Goal: Task Accomplishment & Management: Use online tool/utility

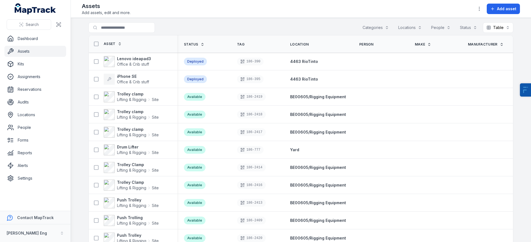
scroll to position [0, 103]
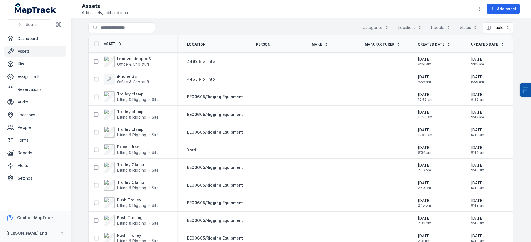
click at [447, 45] on icon at bounding box center [449, 45] width 4 height 4
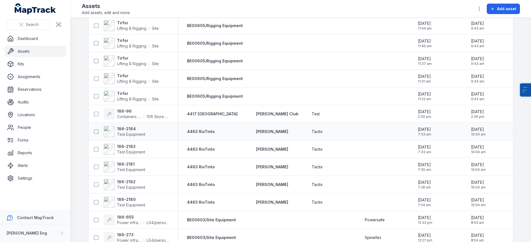
scroll to position [460, 0]
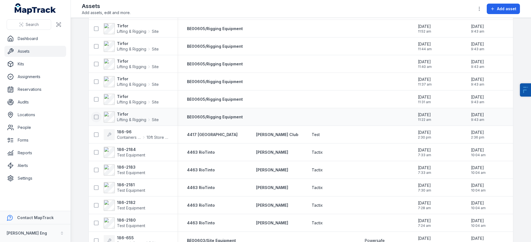
click at [93, 117] on icon at bounding box center [96, 117] width 6 height 6
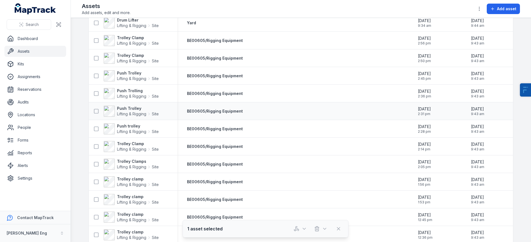
scroll to position [0, 0]
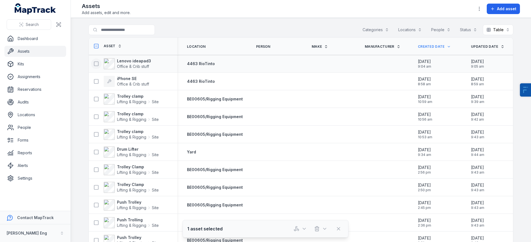
click at [95, 64] on icon at bounding box center [96, 64] width 6 height 6
click at [96, 80] on rect at bounding box center [96, 81] width 4 height 4
click at [94, 99] on icon at bounding box center [96, 99] width 6 height 6
click at [95, 116] on icon at bounding box center [96, 117] width 6 height 6
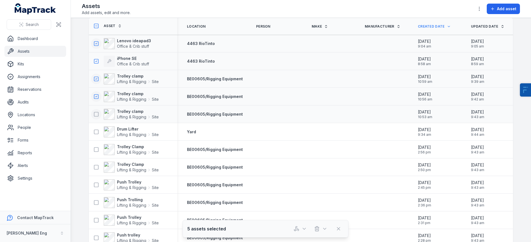
click at [95, 115] on icon at bounding box center [96, 115] width 6 height 6
click at [96, 134] on icon at bounding box center [96, 132] width 6 height 6
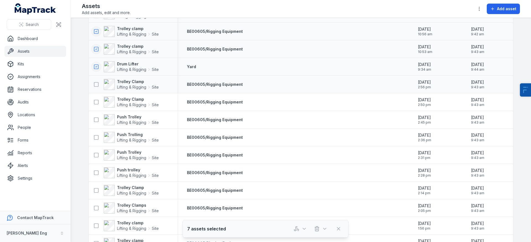
scroll to position [82, 0]
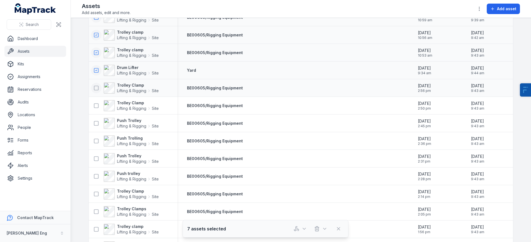
click at [95, 88] on icon at bounding box center [96, 88] width 6 height 6
click at [97, 105] on button at bounding box center [96, 106] width 11 height 11
click at [95, 124] on icon at bounding box center [96, 124] width 6 height 6
click at [95, 140] on icon at bounding box center [96, 142] width 6 height 6
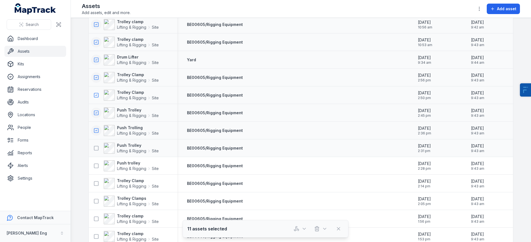
scroll to position [100, 0]
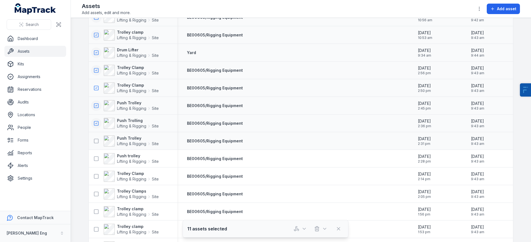
click at [95, 148] on td "Push Trolley Lifting & Rigging Site" at bounding box center [133, 141] width 88 height 18
click at [93, 142] on icon at bounding box center [96, 142] width 6 height 6
click at [93, 158] on icon at bounding box center [96, 159] width 6 height 6
click at [91, 159] on button at bounding box center [96, 159] width 11 height 11
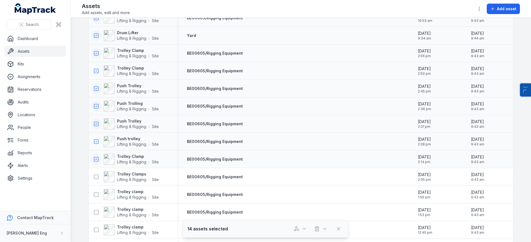
scroll to position [165, 0]
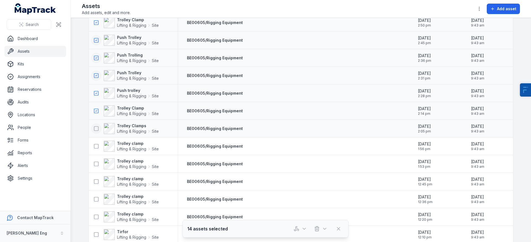
click at [93, 130] on icon at bounding box center [96, 129] width 6 height 6
click at [94, 147] on icon at bounding box center [96, 147] width 6 height 6
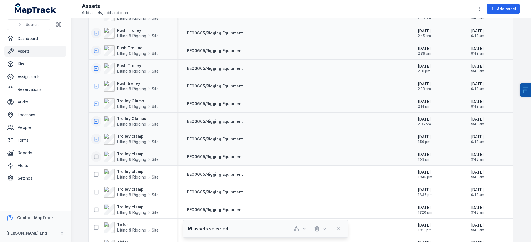
click at [97, 158] on button at bounding box center [96, 157] width 11 height 11
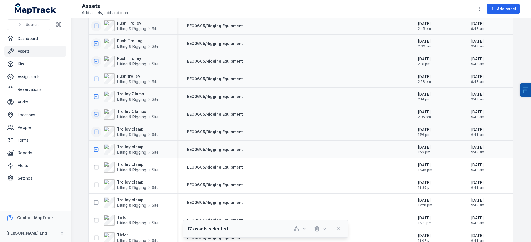
scroll to position [193, 0]
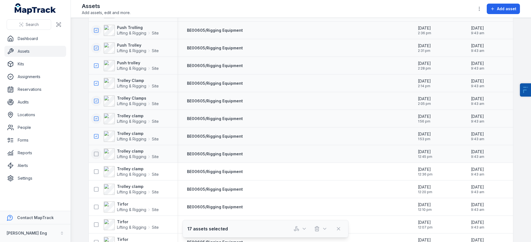
click at [92, 150] on button at bounding box center [96, 154] width 11 height 11
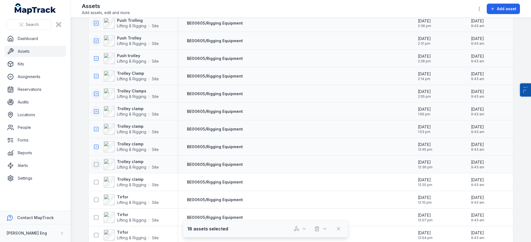
click at [94, 165] on icon at bounding box center [96, 165] width 6 height 6
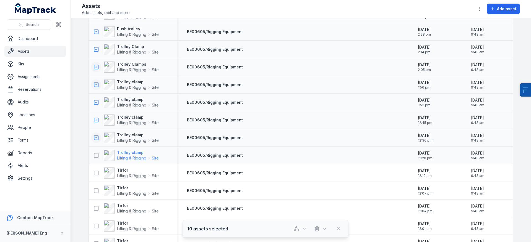
scroll to position [230, 0]
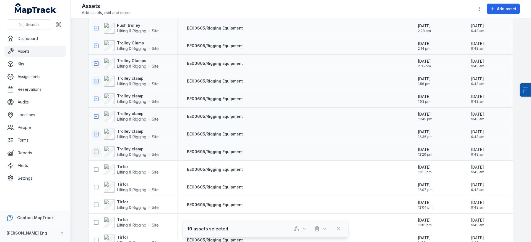
click at [96, 153] on icon at bounding box center [96, 152] width 6 height 6
click at [93, 170] on icon at bounding box center [96, 170] width 6 height 6
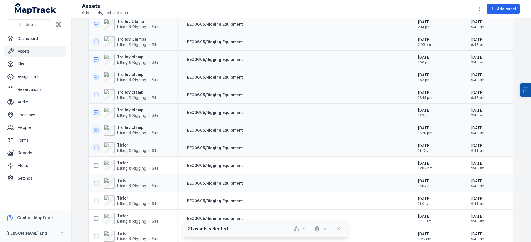
scroll to position [255, 0]
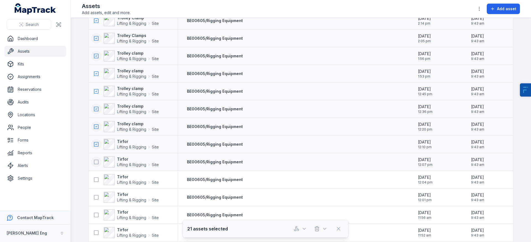
click at [94, 164] on rect at bounding box center [96, 162] width 4 height 4
click at [93, 178] on icon at bounding box center [96, 180] width 6 height 6
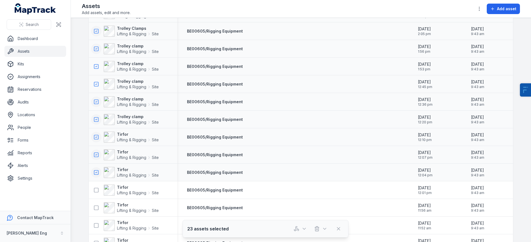
scroll to position [279, 0]
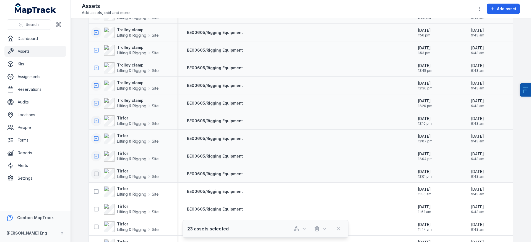
click at [94, 175] on icon at bounding box center [96, 174] width 6 height 6
click at [93, 196] on button at bounding box center [96, 192] width 11 height 11
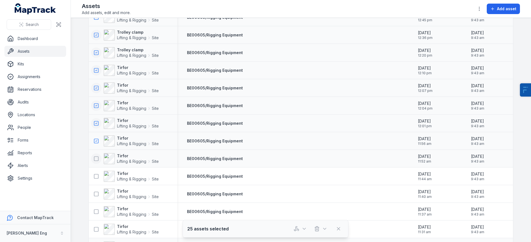
click at [94, 161] on icon at bounding box center [96, 159] width 6 height 6
click at [95, 179] on button at bounding box center [96, 176] width 11 height 11
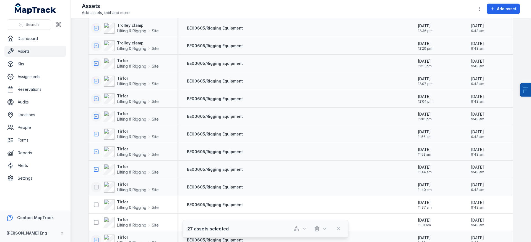
click at [97, 187] on button at bounding box center [96, 187] width 11 height 11
click at [92, 211] on div "Tirfor Lifting & Rigging Site" at bounding box center [133, 204] width 88 height 15
click at [96, 204] on icon at bounding box center [96, 205] width 6 height 6
click at [95, 223] on icon at bounding box center [96, 223] width 6 height 6
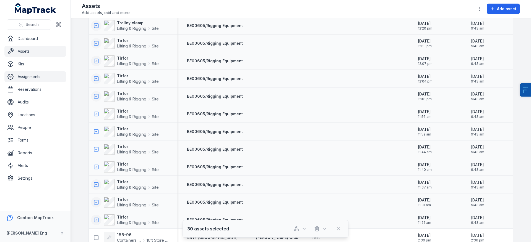
click at [38, 78] on link "Assignments" at bounding box center [35, 76] width 62 height 11
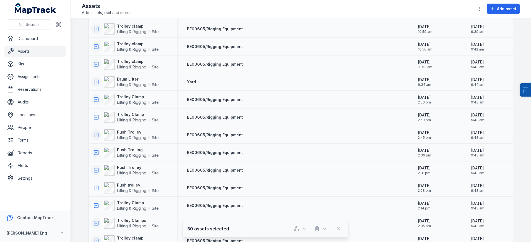
scroll to position [0, 0]
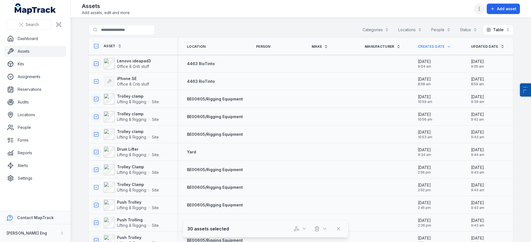
click at [479, 10] on icon "button" at bounding box center [479, 9] width 6 height 6
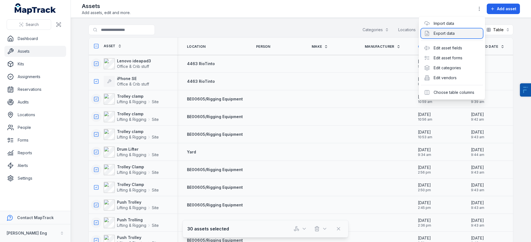
click at [451, 34] on div "Export data" at bounding box center [452, 33] width 62 height 10
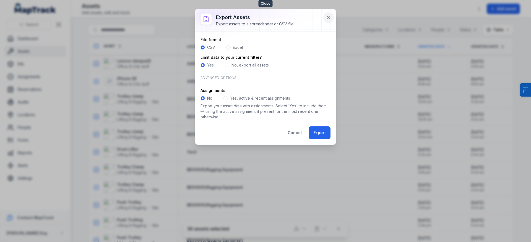
click at [325, 17] on button at bounding box center [328, 17] width 11 height 11
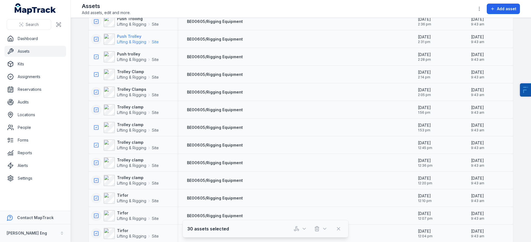
scroll to position [232, 0]
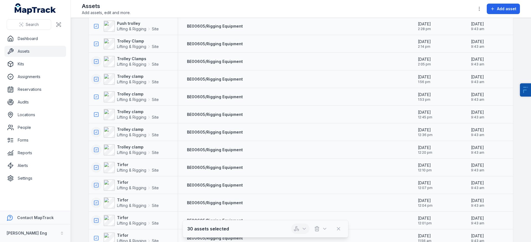
click at [297, 231] on icon "button" at bounding box center [297, 229] width 6 height 6
click at [276, 231] on div "30 assets selected" at bounding box center [265, 229] width 156 height 11
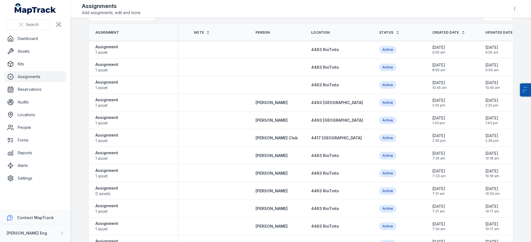
scroll to position [17, 0]
